Goal: Complete application form

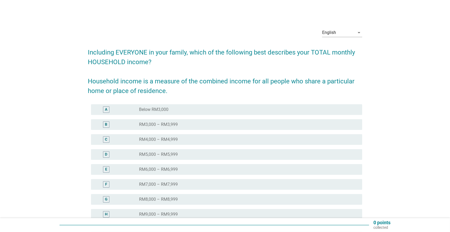
click at [283, 113] on div "A radio_button_unchecked Below RM3,000" at bounding box center [226, 109] width 271 height 11
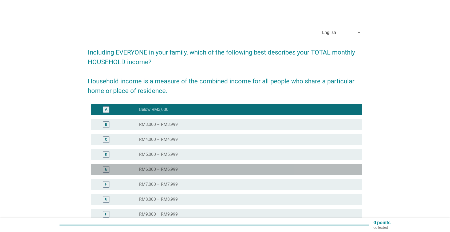
click at [204, 167] on div "radio_button_unchecked RM6,000 – RM6,999" at bounding box center [246, 169] width 215 height 5
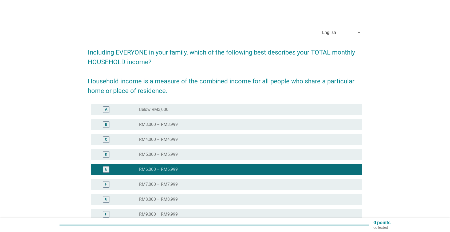
scroll to position [72, 0]
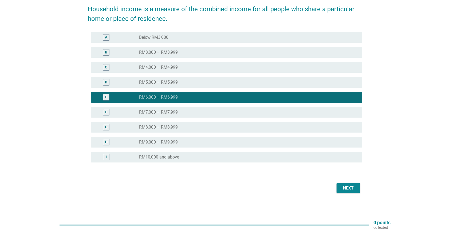
click at [204, 160] on div "I radio_button_unchecked RM10,000 and above" at bounding box center [226, 157] width 271 height 11
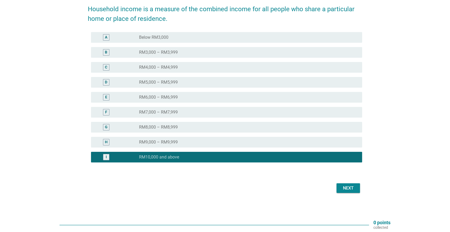
click at [346, 187] on div "Next" at bounding box center [348, 188] width 15 height 6
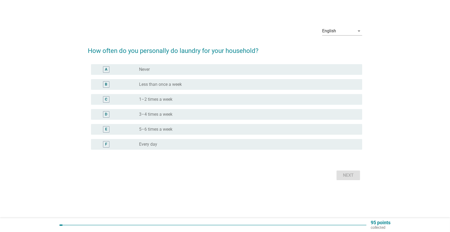
scroll to position [0, 0]
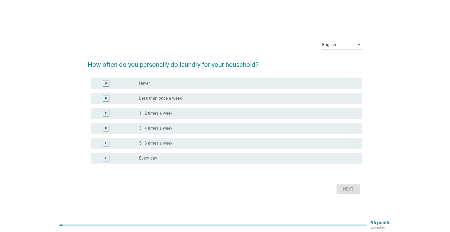
click at [186, 158] on div "radio_button_unchecked Every day" at bounding box center [246, 157] width 215 height 5
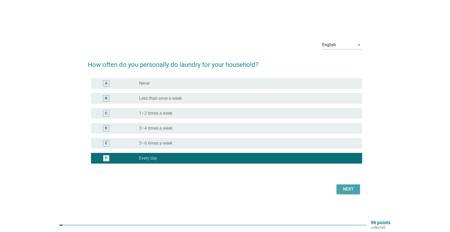
click at [344, 186] on div "Next" at bounding box center [348, 189] width 15 height 6
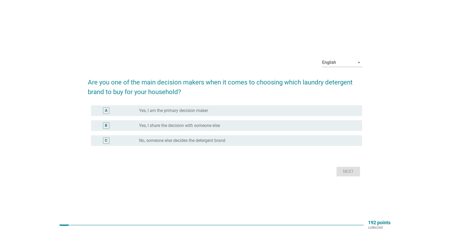
click at [184, 127] on label "Yes, I share the decision with someone else" at bounding box center [179, 125] width 81 height 5
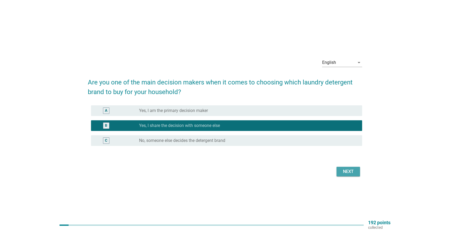
click at [344, 169] on div "Next" at bounding box center [348, 171] width 15 height 6
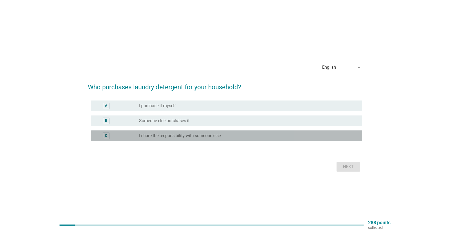
click at [202, 133] on label "I share the responsibility with someone else" at bounding box center [180, 135] width 82 height 5
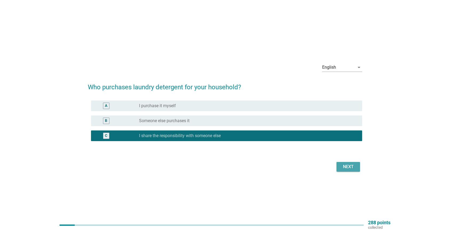
click at [348, 167] on div "Next" at bounding box center [348, 166] width 15 height 6
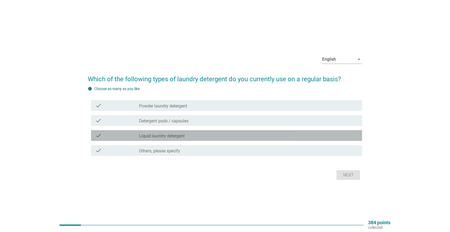
click at [172, 135] on label "Liquid laundry detergent" at bounding box center [162, 135] width 46 height 5
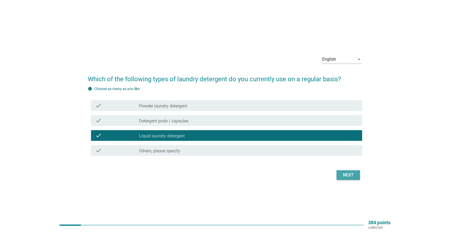
click at [351, 173] on div "Next" at bounding box center [348, 175] width 15 height 6
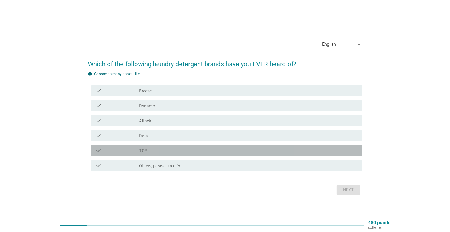
click at [159, 148] on div "check_box_outline_blank TOP" at bounding box center [248, 150] width 219 height 6
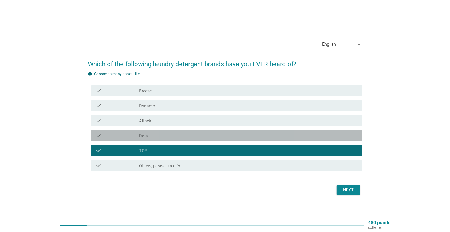
click at [159, 137] on div "check_box_outline_blank Daia" at bounding box center [248, 135] width 219 height 6
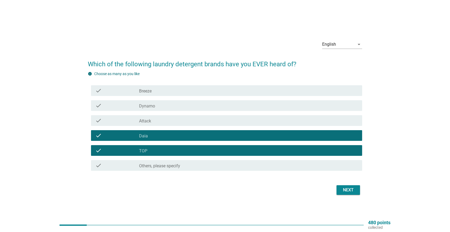
click at [159, 119] on div "check_box_outline_blank Attack" at bounding box center [248, 120] width 219 height 6
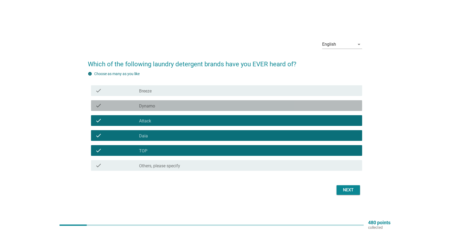
click at [162, 104] on div "check_box_outline_blank Dynamo" at bounding box center [248, 105] width 219 height 6
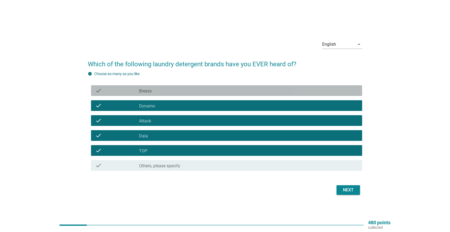
click at [164, 89] on div "check_box_outline_blank Breeze" at bounding box center [248, 90] width 219 height 6
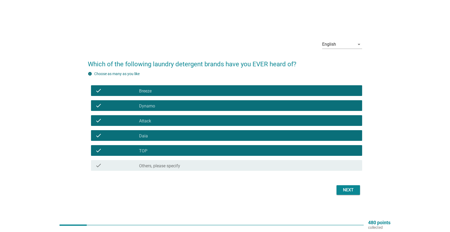
click at [348, 190] on div "Next" at bounding box center [348, 190] width 15 height 6
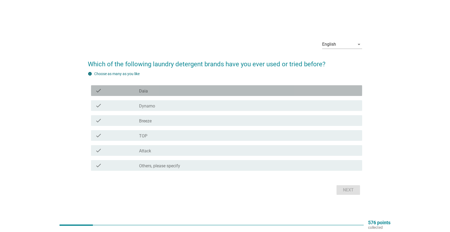
click at [163, 92] on div "check_box_outline_blank Daia" at bounding box center [248, 90] width 219 height 6
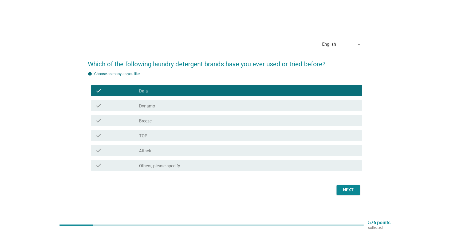
click at [163, 103] on div "check_box_outline_blank Dynamo" at bounding box center [248, 105] width 219 height 6
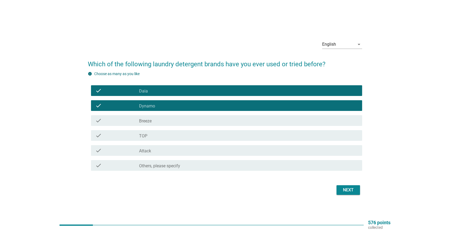
click at [163, 120] on div "check_box_outline_blank Breeze" at bounding box center [248, 120] width 219 height 6
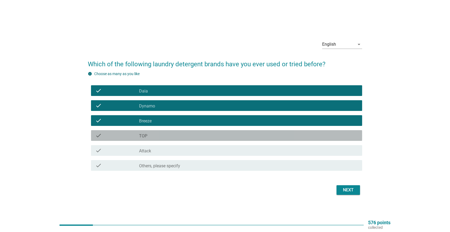
click at [162, 137] on div "check_box_outline_blank TOP" at bounding box center [248, 135] width 219 height 6
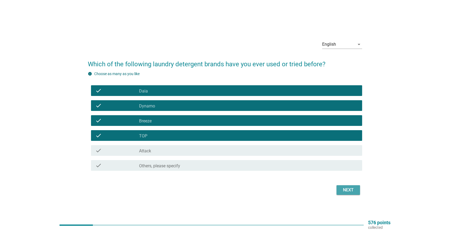
click at [341, 190] on div "Next" at bounding box center [348, 190] width 15 height 6
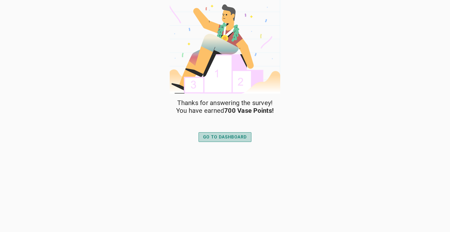
click at [242, 138] on div "GO TO DASHBOARD" at bounding box center [225, 137] width 44 height 6
